Goal: Information Seeking & Learning: Learn about a topic

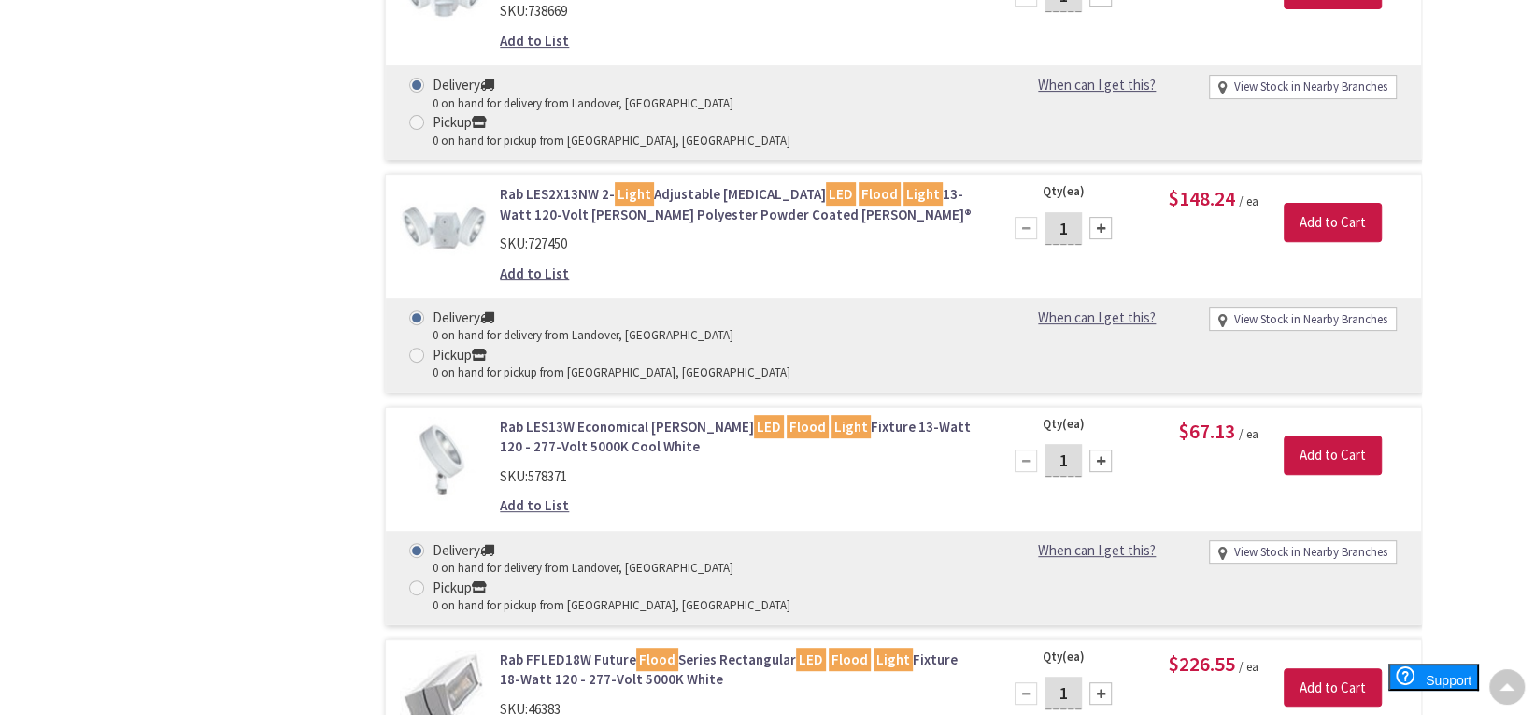
scroll to position [5967, 0]
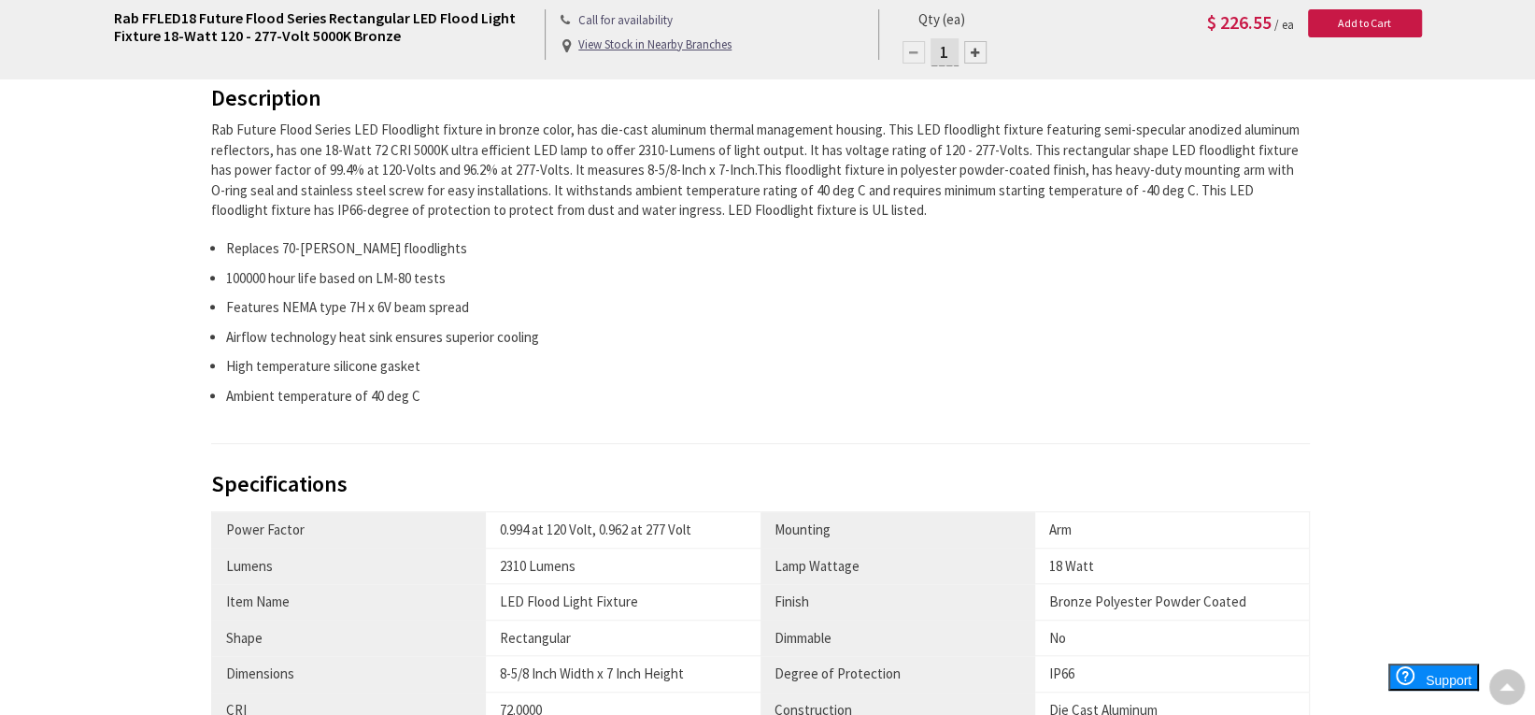
scroll to position [748, 0]
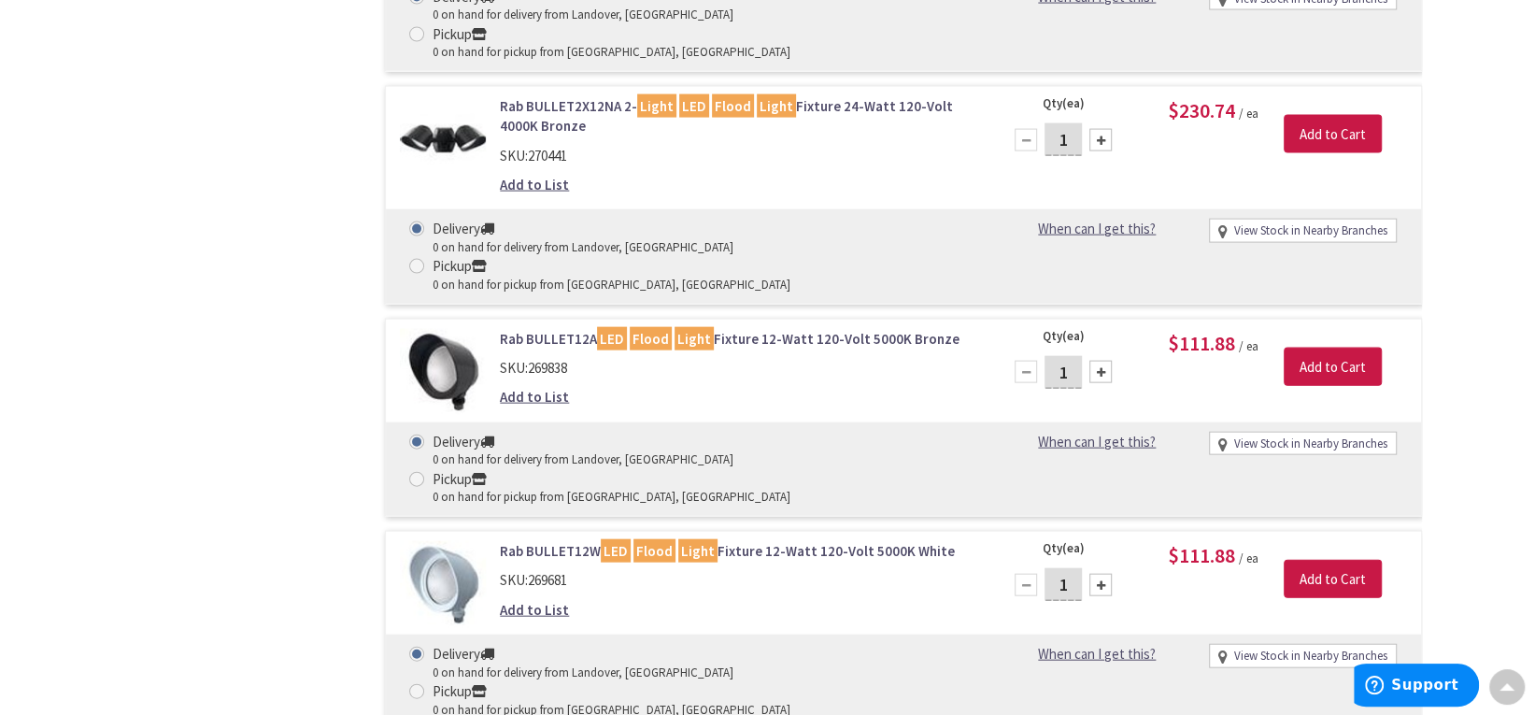
scroll to position [8530, 0]
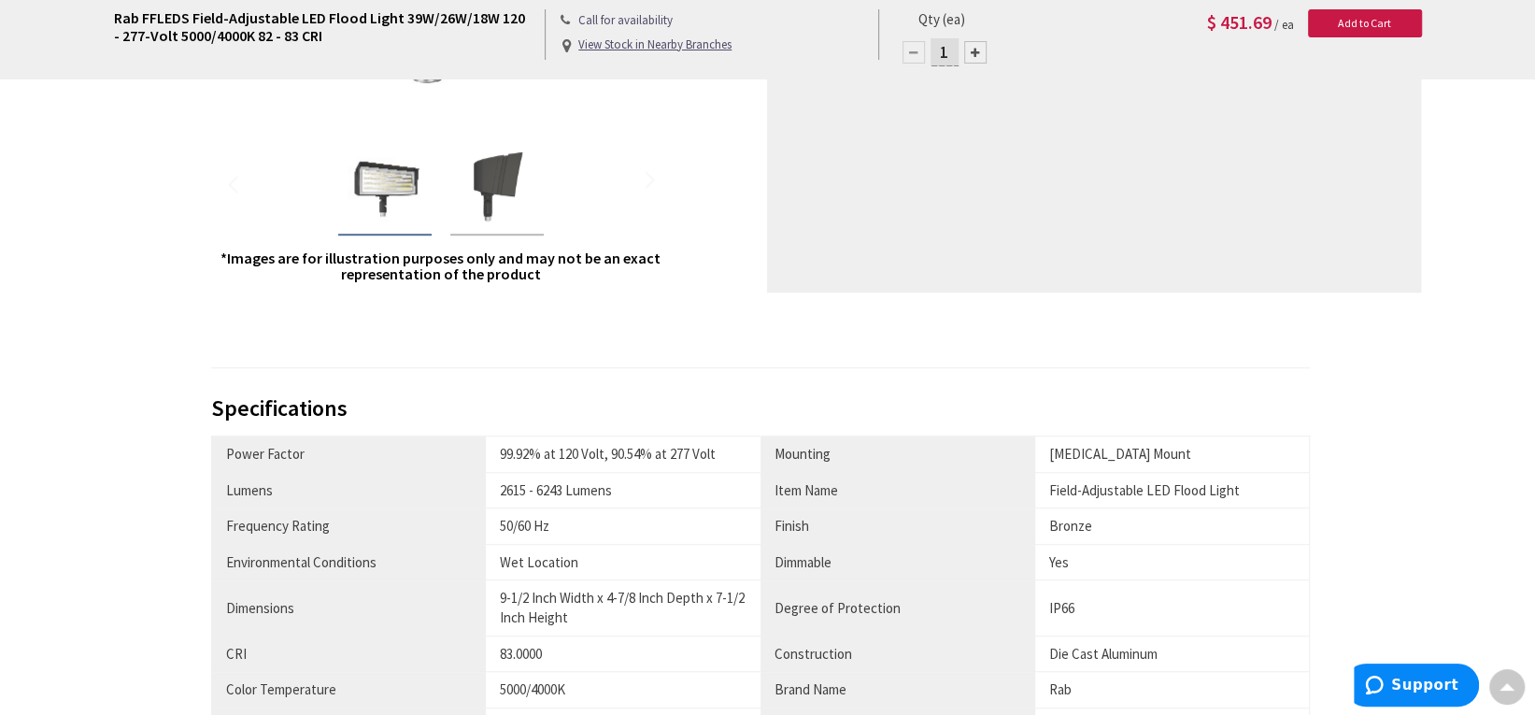
scroll to position [654, 0]
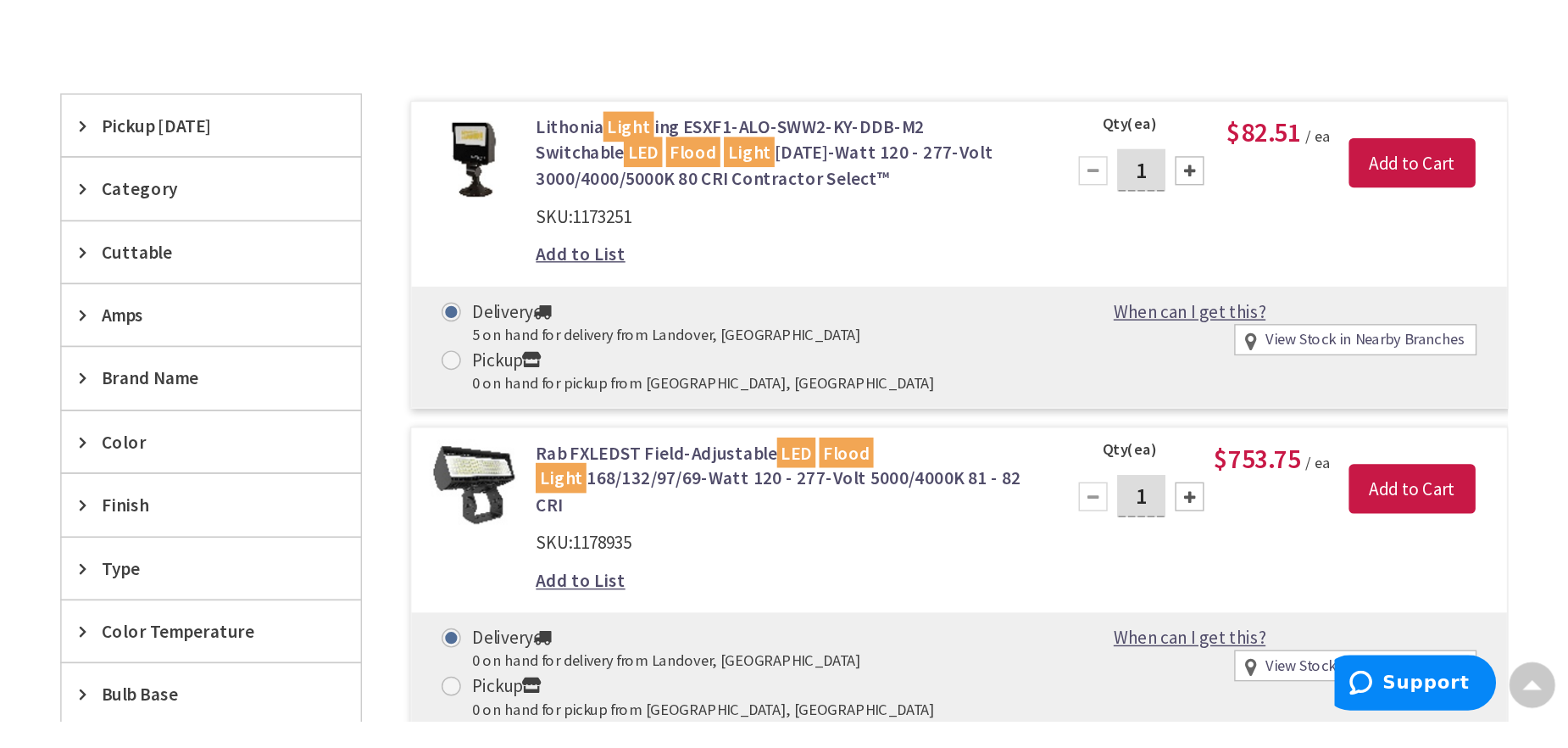
scroll to position [432, 0]
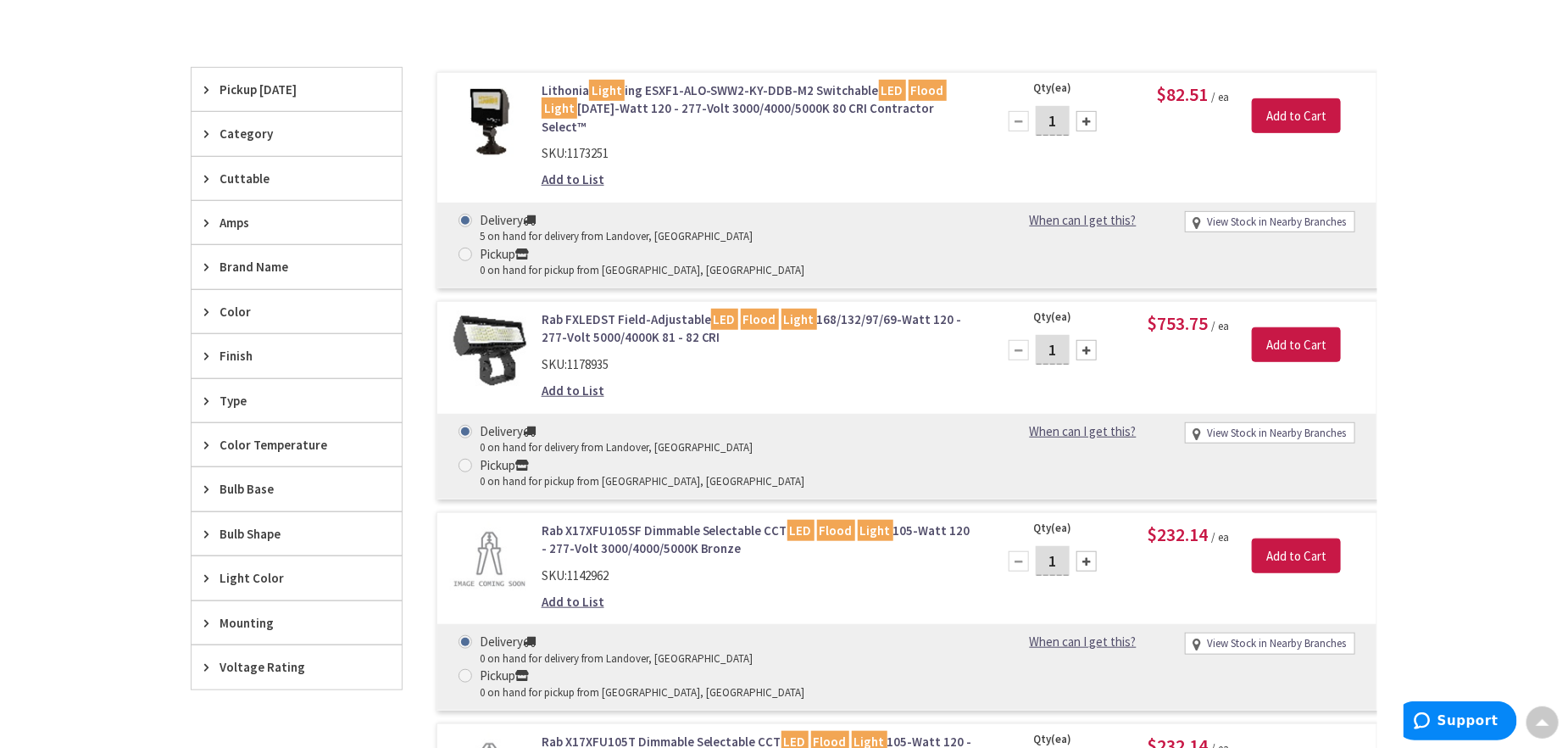
click at [877, 310] on link "Rab FXLEDST Field-Adjustable LED Flood Light 168/132/97/69-Watt 120 - 277-Volt …" at bounding box center [758, 329] width 432 height 36
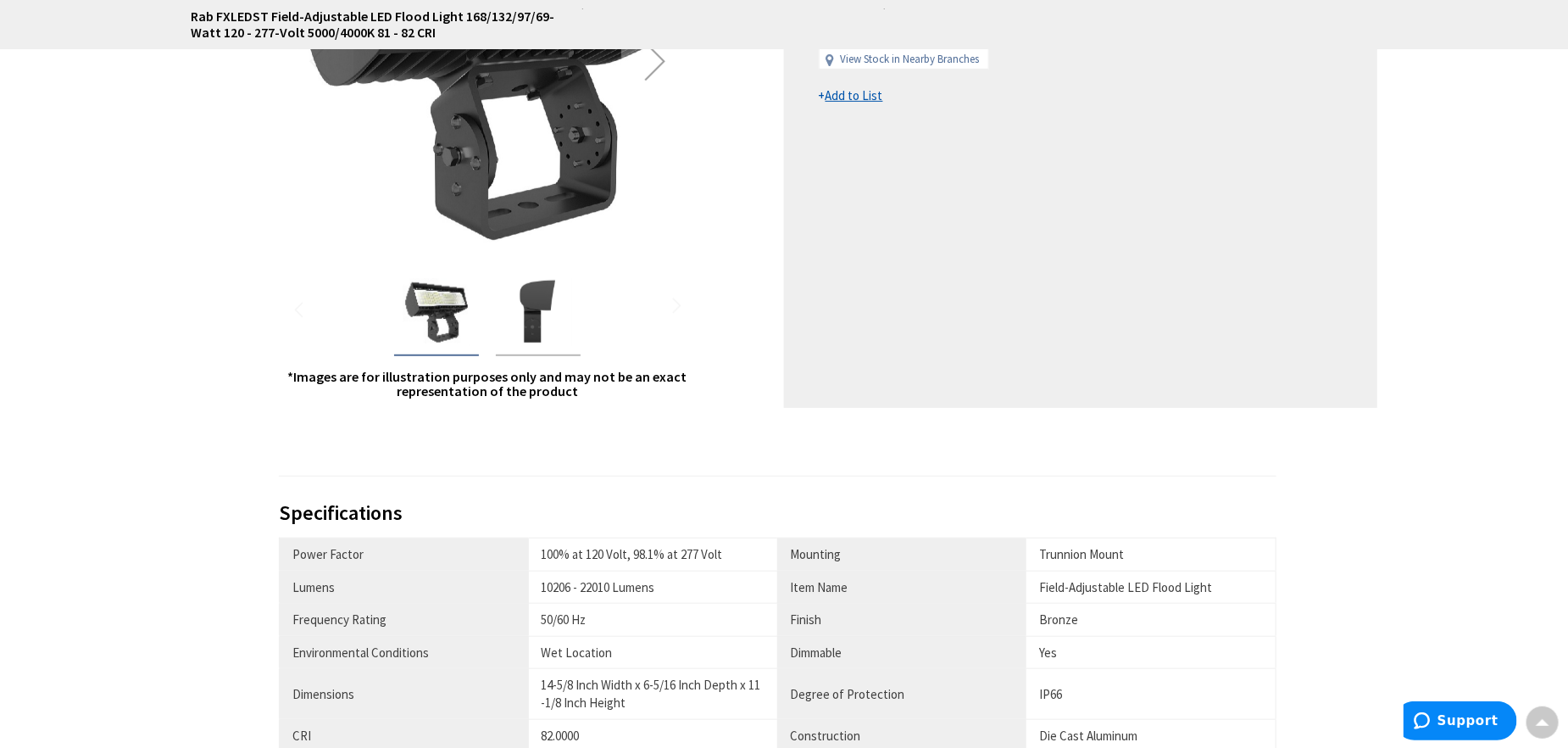
scroll to position [509, 0]
